Goal: Task Accomplishment & Management: Manage account settings

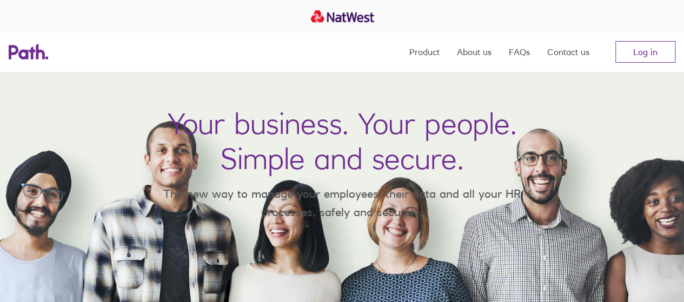
click at [655, 38] on nav "Product About us FAQs Contact us Log in" at bounding box center [543, 51] width 266 height 39
click at [653, 45] on link "Log in" at bounding box center [646, 52] width 60 height 22
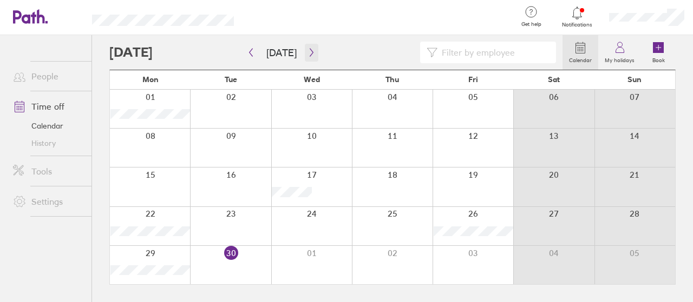
click at [307, 61] on button "button" at bounding box center [312, 53] width 14 height 18
click at [392, 256] on div at bounding box center [392, 265] width 81 height 38
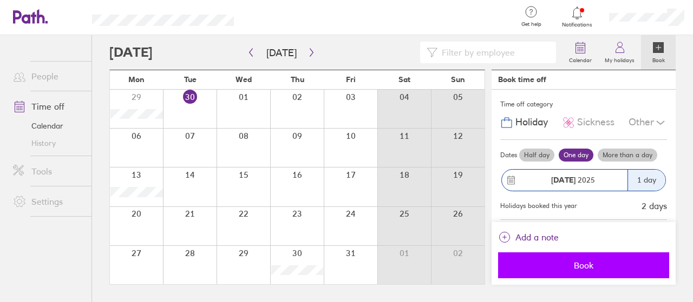
click at [568, 256] on button "Book" at bounding box center [583, 266] width 171 height 26
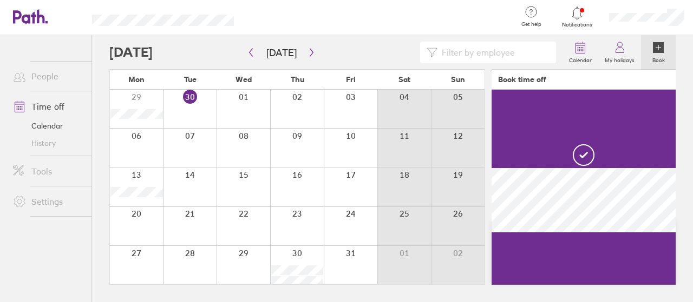
click at [289, 151] on div at bounding box center [297, 148] width 54 height 38
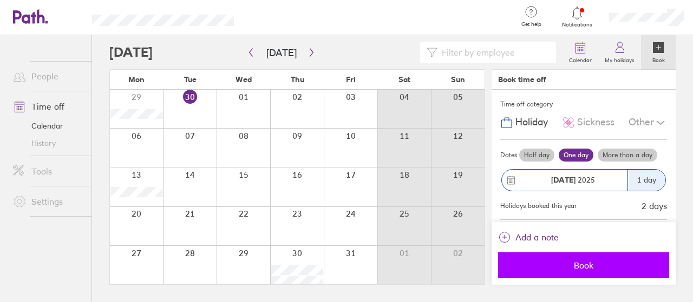
click at [571, 256] on button "Book" at bounding box center [583, 266] width 171 height 26
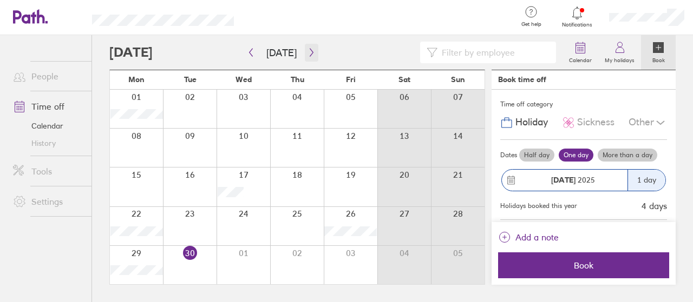
click at [311, 58] on button "button" at bounding box center [312, 53] width 14 height 18
